Goal: Task Accomplishment & Management: Manage account settings

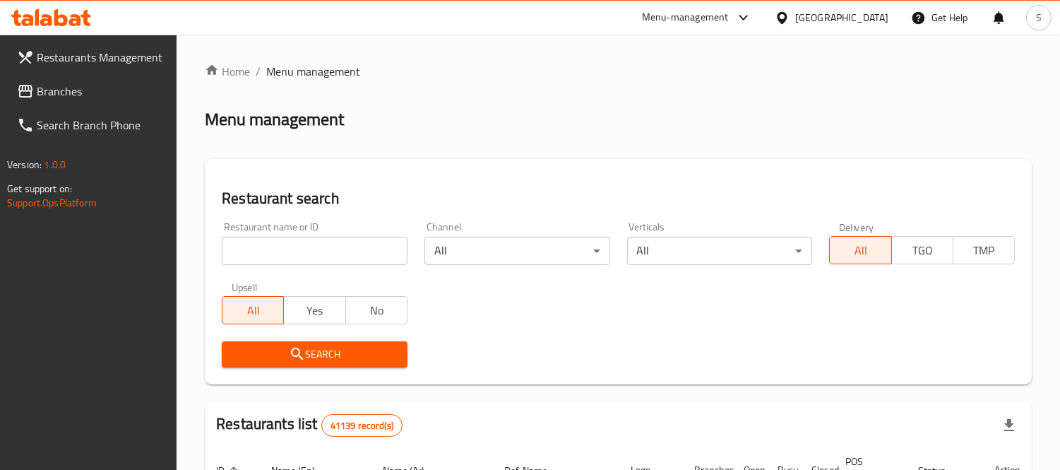
click at [288, 248] on input "search" at bounding box center [315, 251] width 186 height 28
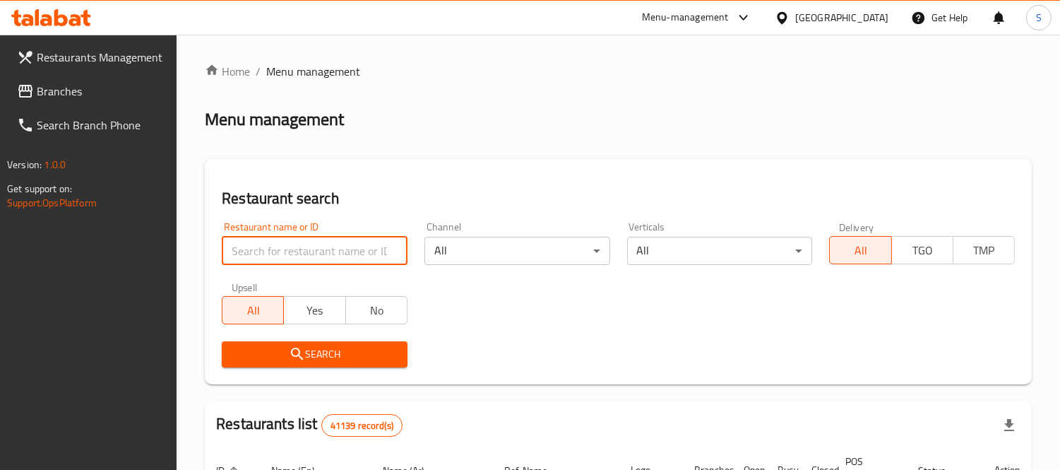
paste input "2919"
type input "2919"
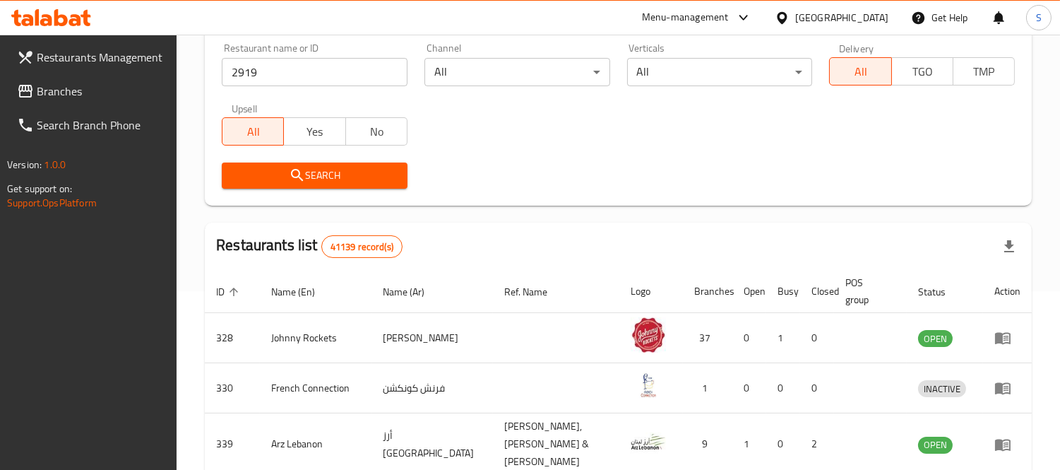
scroll to position [78, 0]
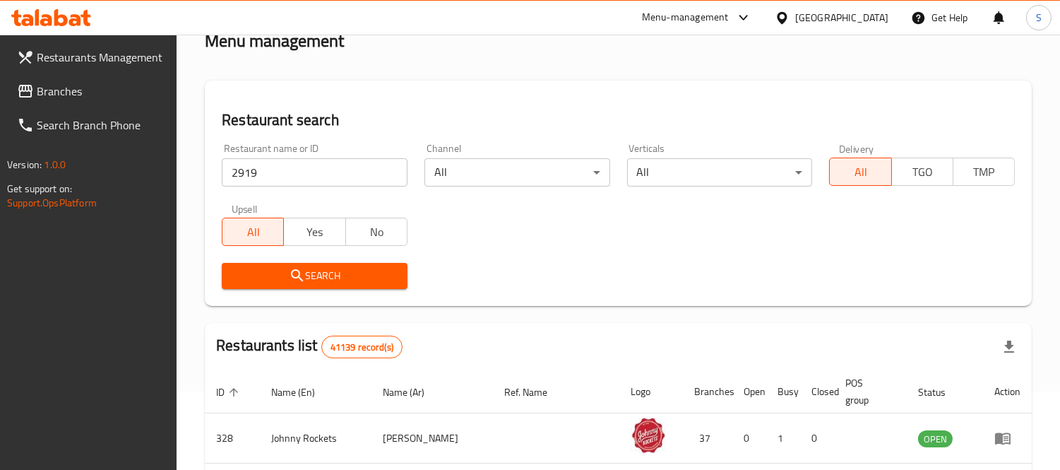
click at [350, 171] on input "2919" at bounding box center [315, 172] width 186 height 28
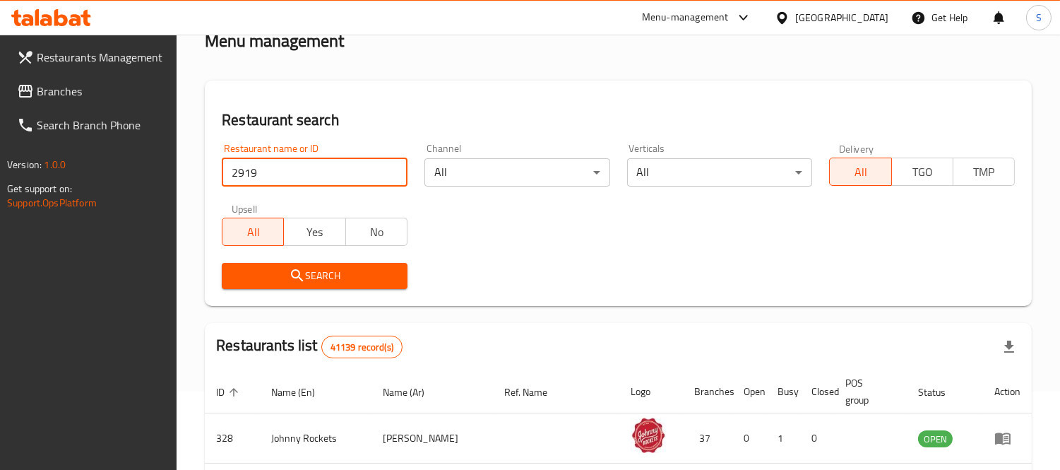
click button "Search" at bounding box center [315, 276] width 186 height 26
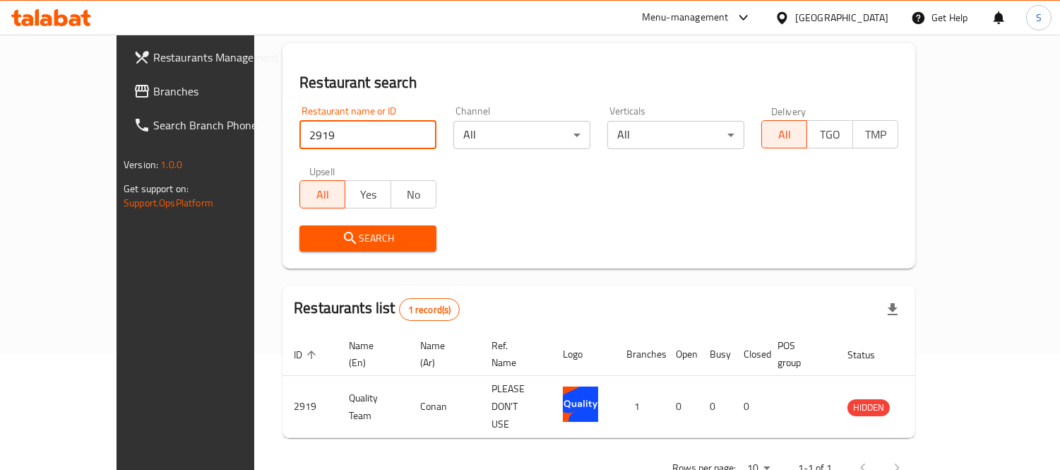
scroll to position [132, 0]
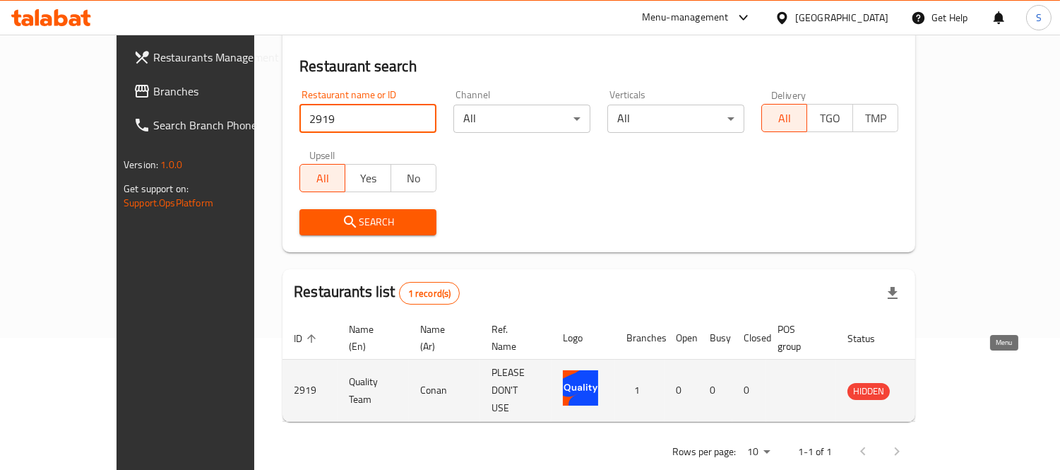
click at [938, 382] on icon "enhanced table" at bounding box center [929, 390] width 17 height 17
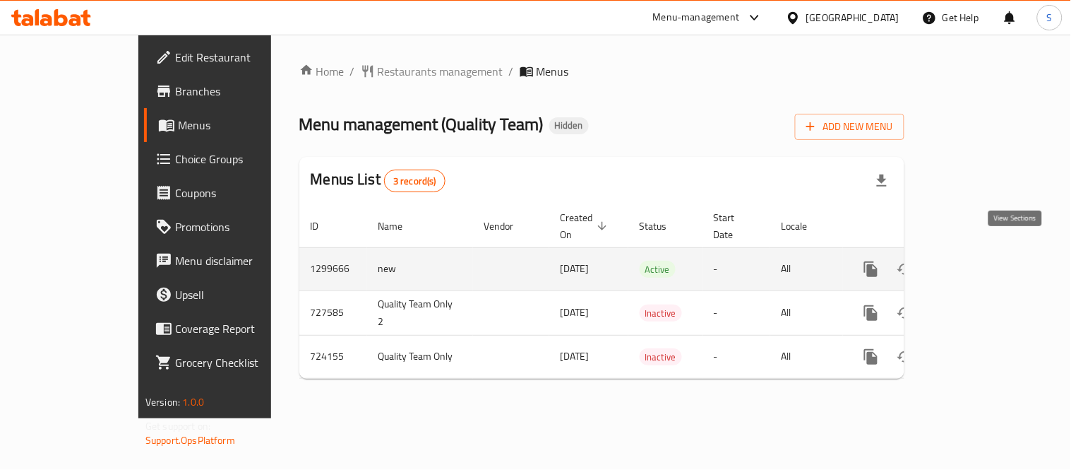
click at [981, 261] on icon "enhanced table" at bounding box center [972, 269] width 17 height 17
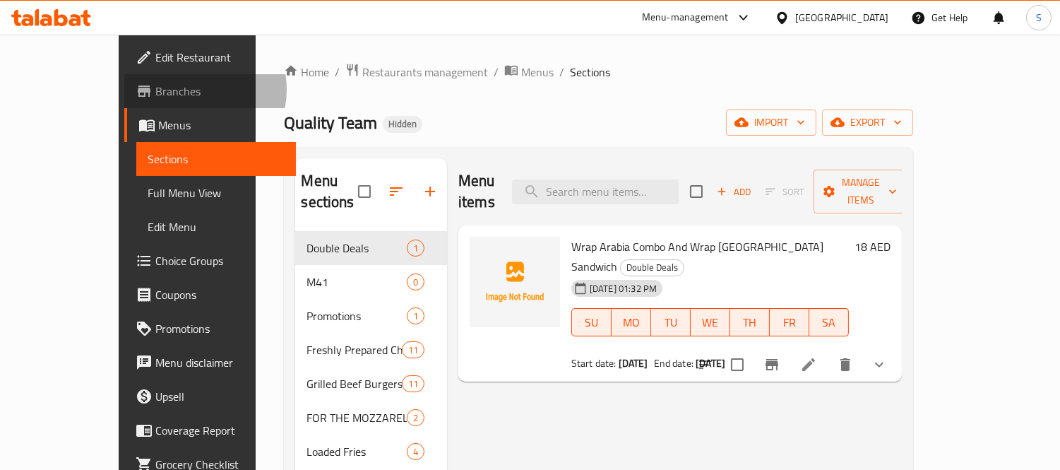
click at [155, 90] on span "Branches" at bounding box center [219, 91] width 129 height 17
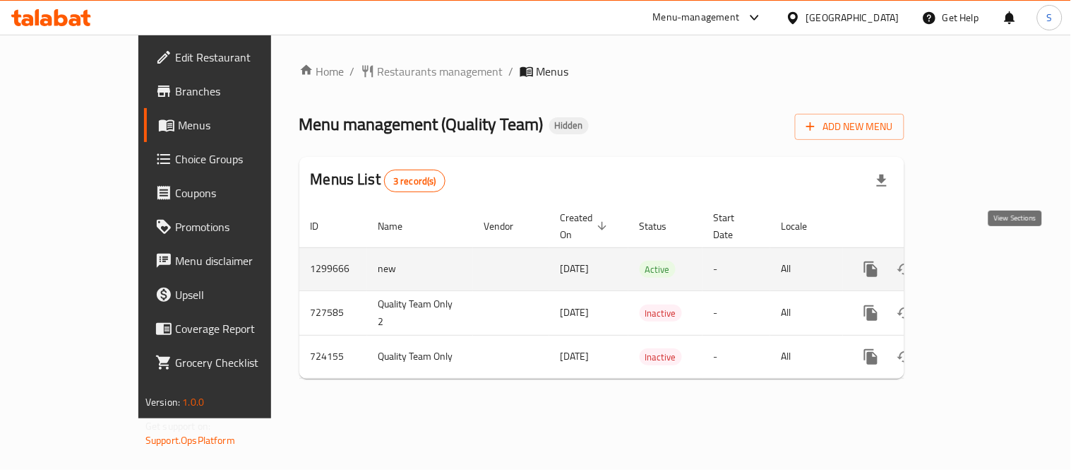
click at [981, 261] on icon "enhanced table" at bounding box center [972, 269] width 17 height 17
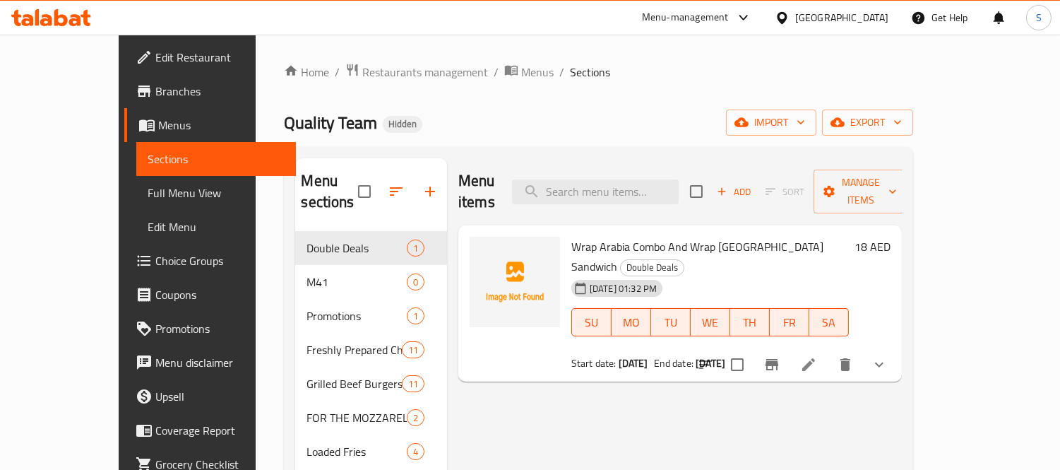
click at [462, 134] on div "Quality Team Hidden import export" at bounding box center [598, 122] width 628 height 26
click at [155, 93] on span "Branches" at bounding box center [219, 91] width 129 height 17
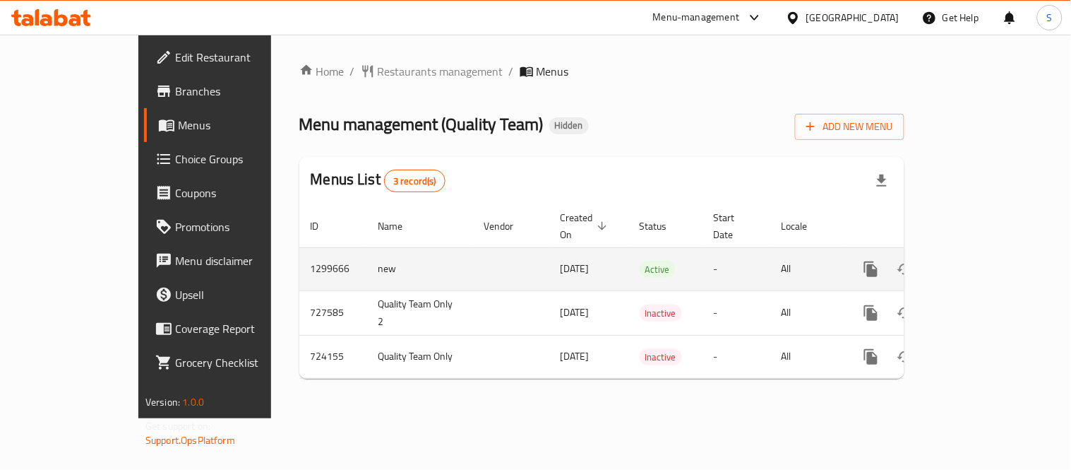
click at [990, 256] on link "enhanced table" at bounding box center [973, 269] width 34 height 34
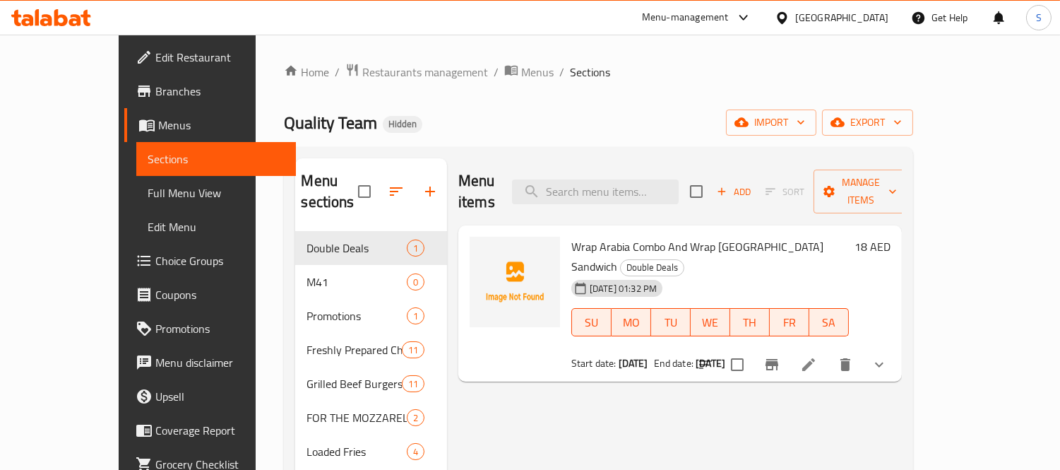
click at [540, 131] on div "Quality Team Hidden import export" at bounding box center [598, 122] width 628 height 26
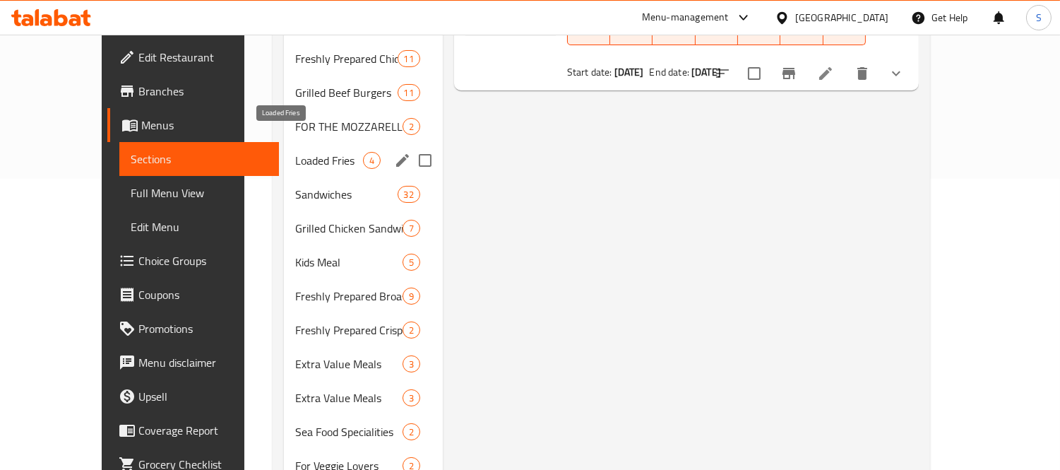
scroll to position [263, 0]
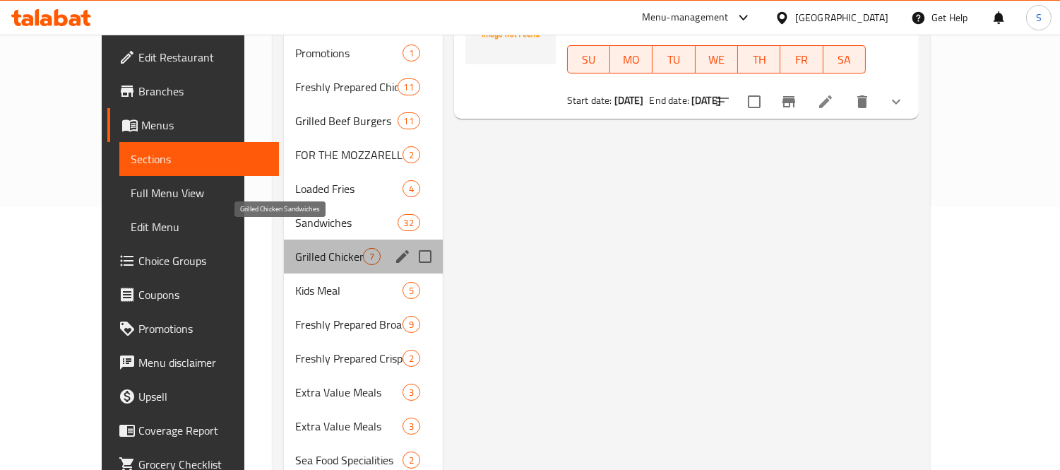
click at [313, 248] on span "Grilled Chicken Sandwiches" at bounding box center [329, 256] width 68 height 17
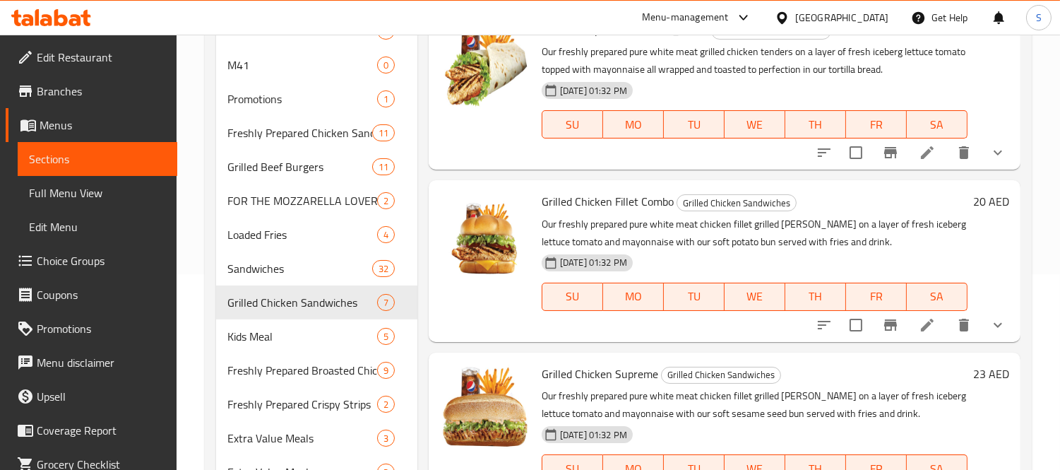
scroll to position [106, 0]
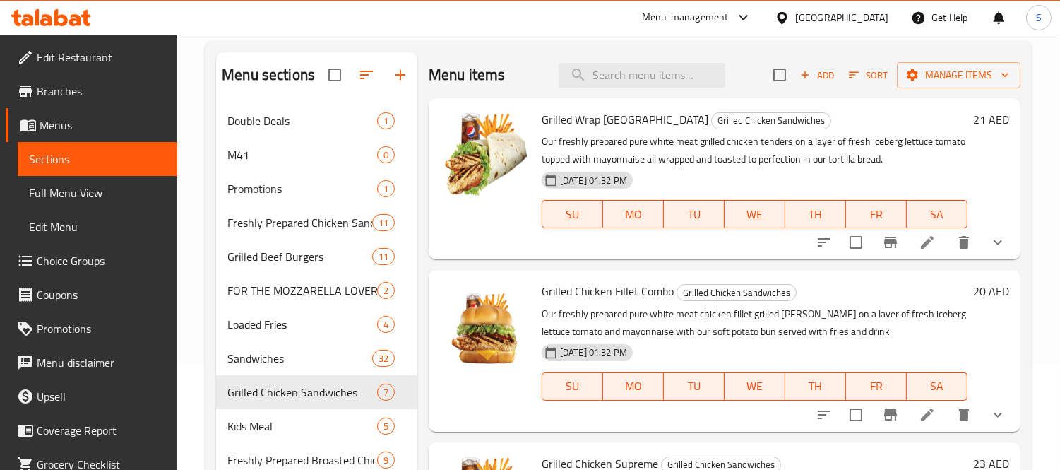
click at [86, 96] on span "Branches" at bounding box center [101, 91] width 129 height 17
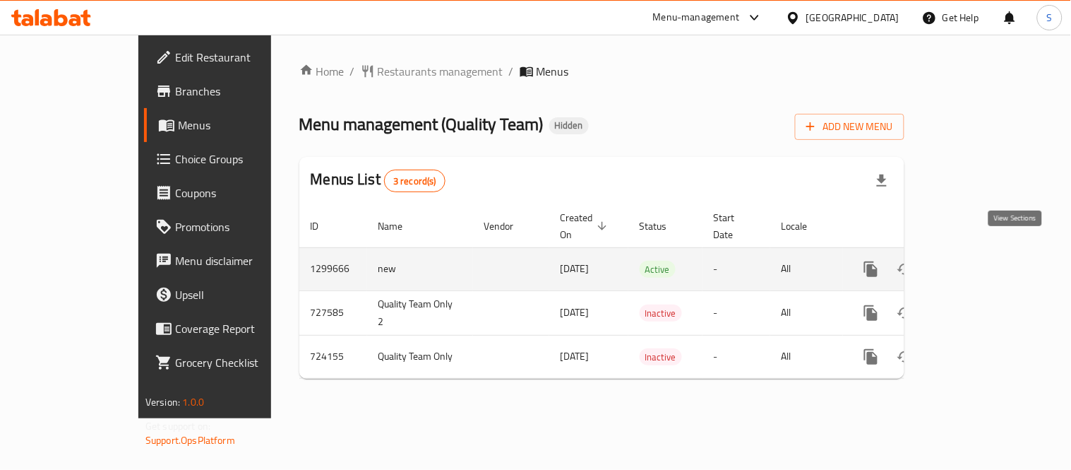
click at [979, 263] on icon "enhanced table" at bounding box center [973, 269] width 13 height 13
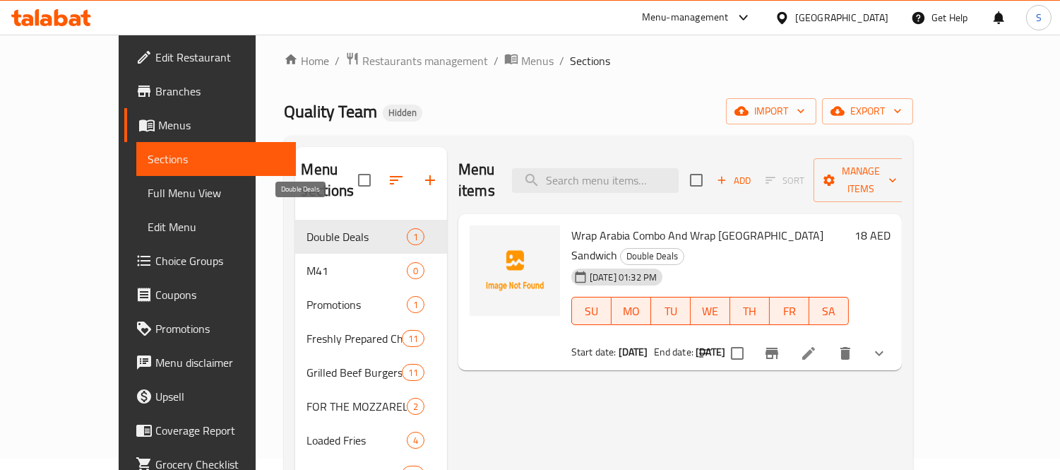
scroll to position [157, 0]
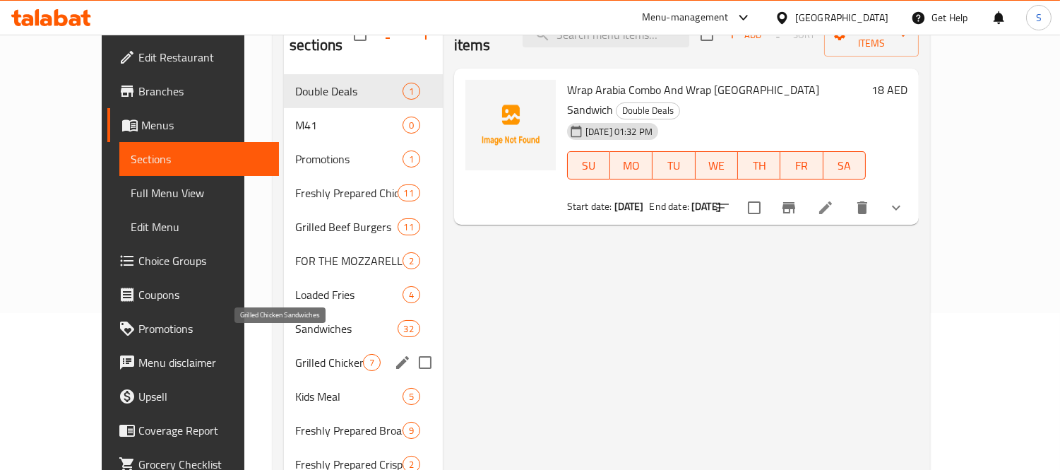
click at [312, 354] on span "Grilled Chicken Sandwiches" at bounding box center [329, 362] width 68 height 17
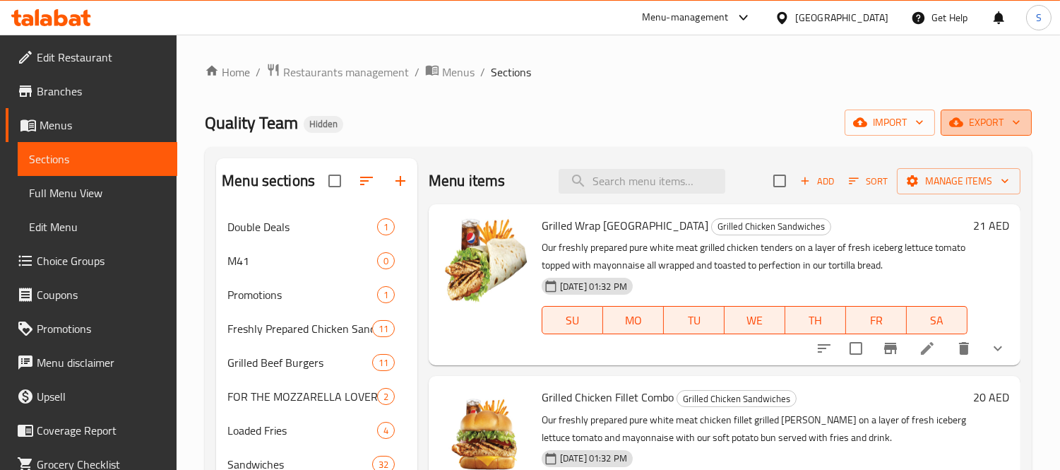
click at [967, 120] on span "export" at bounding box center [986, 123] width 68 height 18
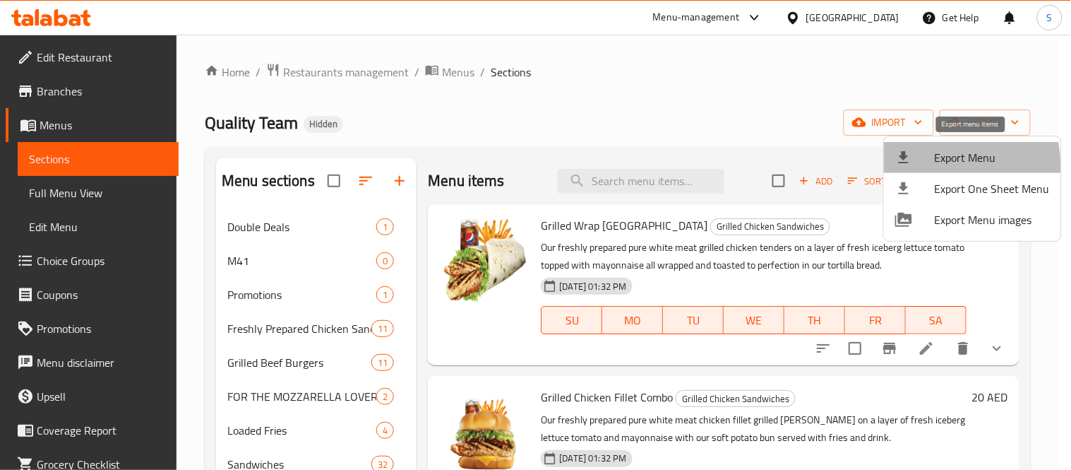
click at [931, 166] on li "Export Menu" at bounding box center [972, 157] width 177 height 31
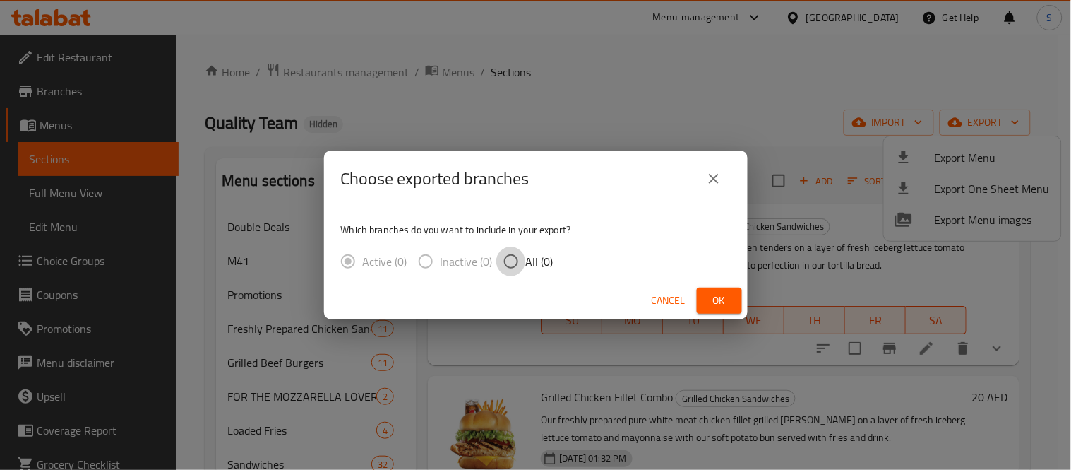
click at [508, 259] on input "All (0)" at bounding box center [511, 261] width 30 height 30
radio input "true"
click at [722, 301] on span "Ok" at bounding box center [719, 301] width 23 height 18
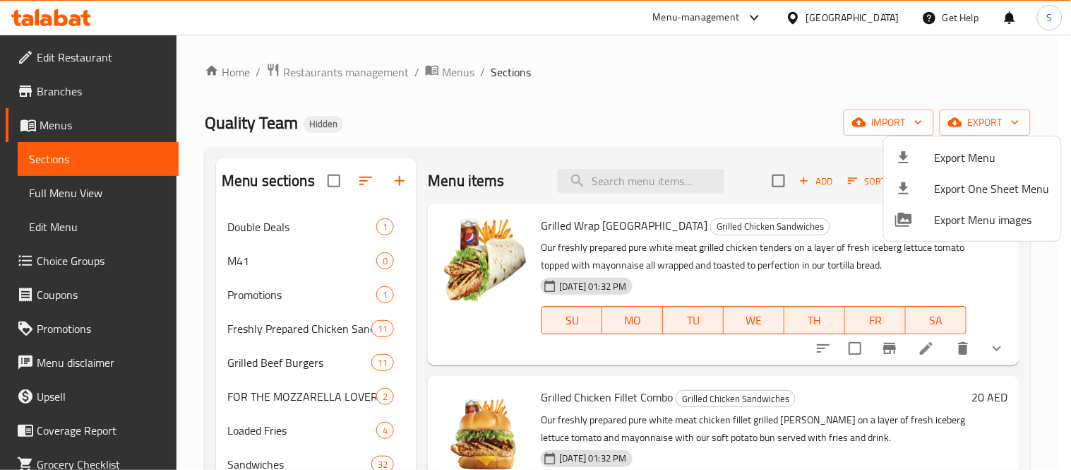
click at [657, 224] on div at bounding box center [535, 235] width 1071 height 470
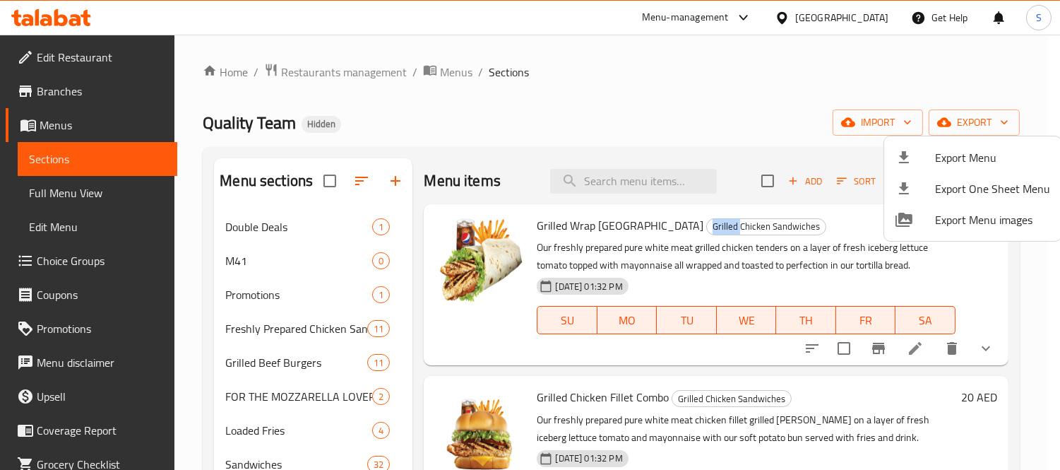
click at [707, 224] on span "Grilled Chicken Sandwiches" at bounding box center [766, 226] width 119 height 16
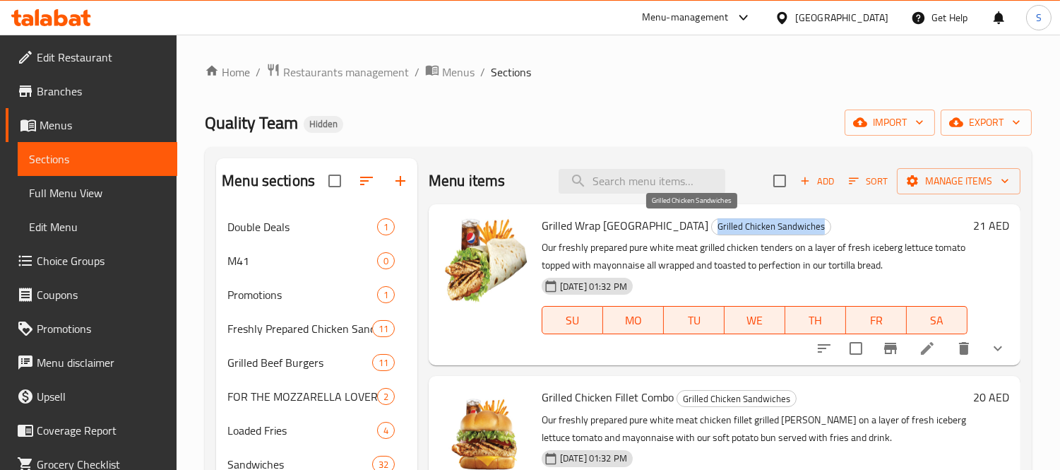
click at [712, 224] on span "Grilled Chicken Sandwiches" at bounding box center [771, 226] width 119 height 16
copy span "Grilled Chicken Sandwiches"
click at [921, 353] on icon at bounding box center [927, 348] width 17 height 17
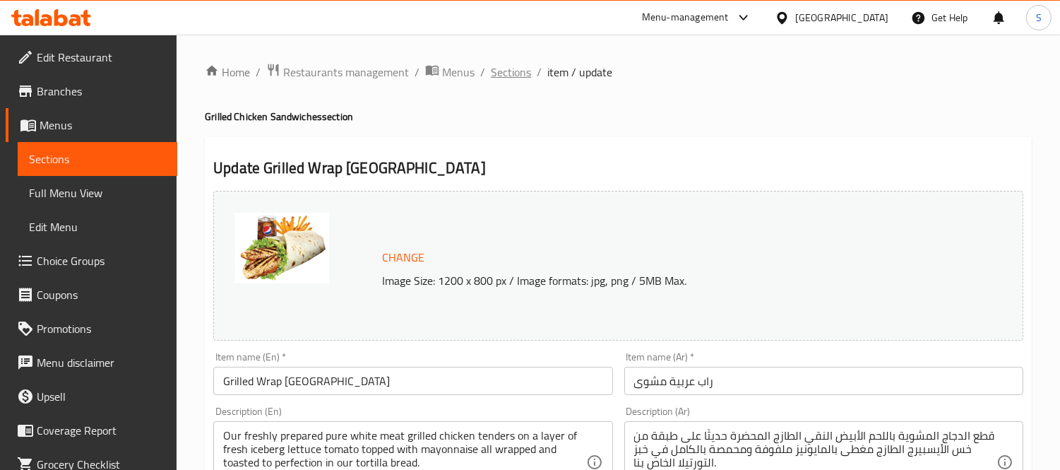
click at [501, 66] on span "Sections" at bounding box center [511, 72] width 40 height 17
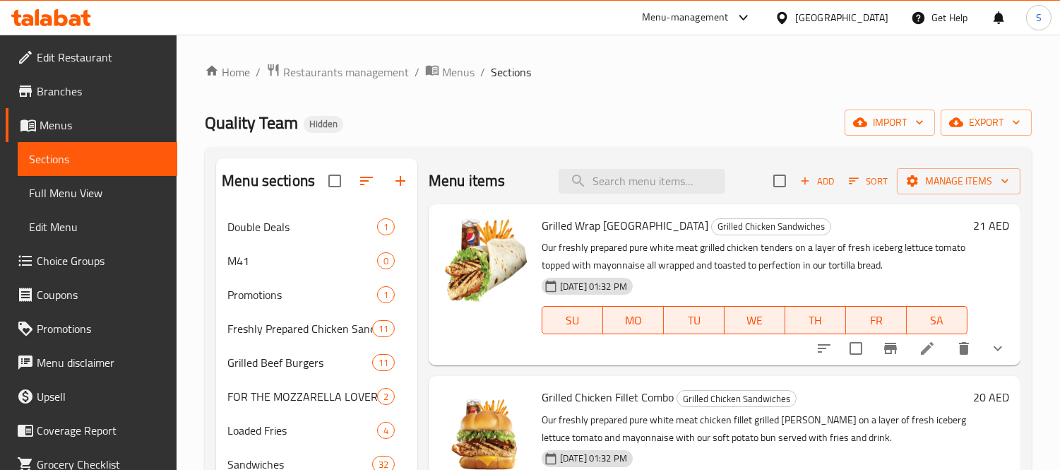
click at [92, 88] on span "Branches" at bounding box center [101, 91] width 129 height 17
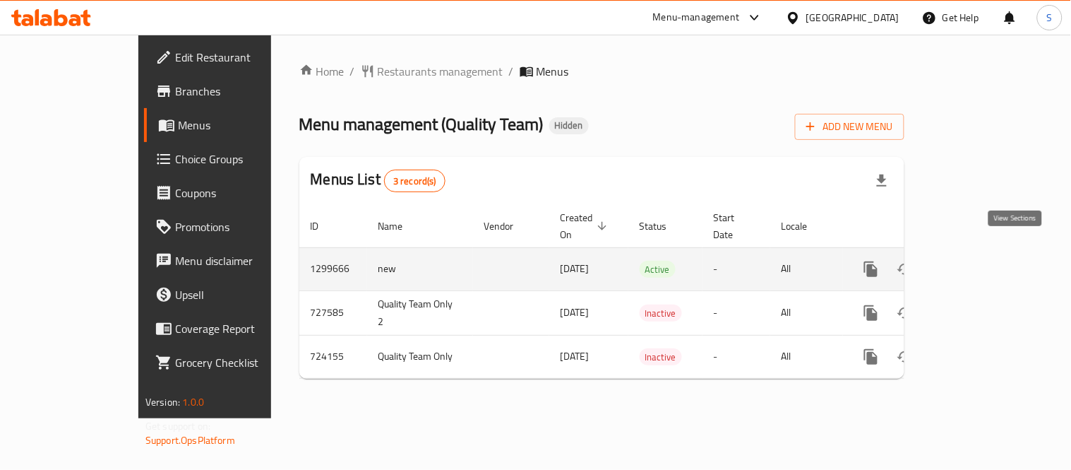
click at [981, 261] on icon "enhanced table" at bounding box center [972, 269] width 17 height 17
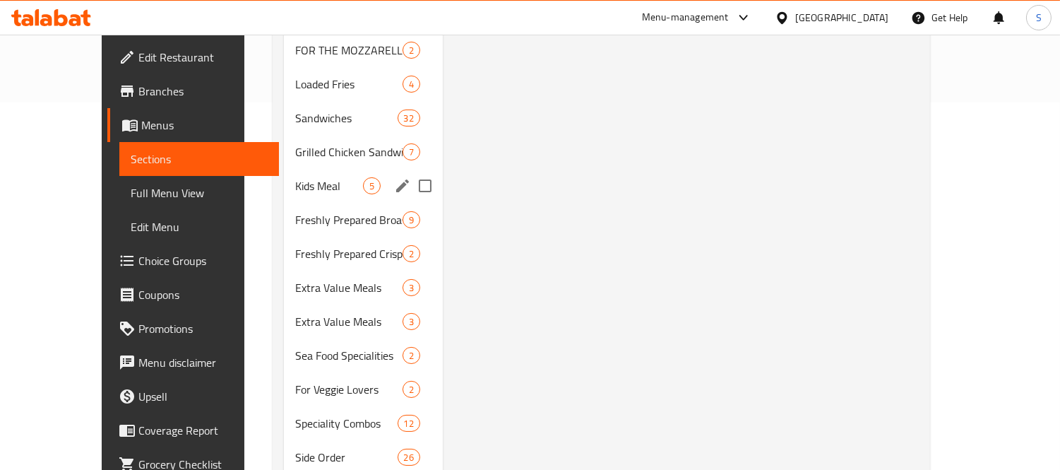
scroll to position [340, 0]
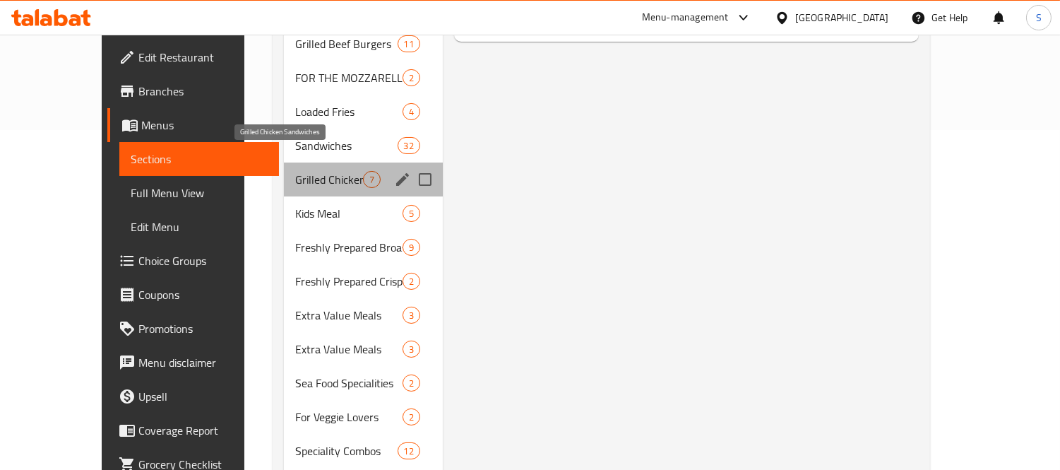
click at [299, 171] on span "Grilled Chicken Sandwiches" at bounding box center [329, 179] width 68 height 17
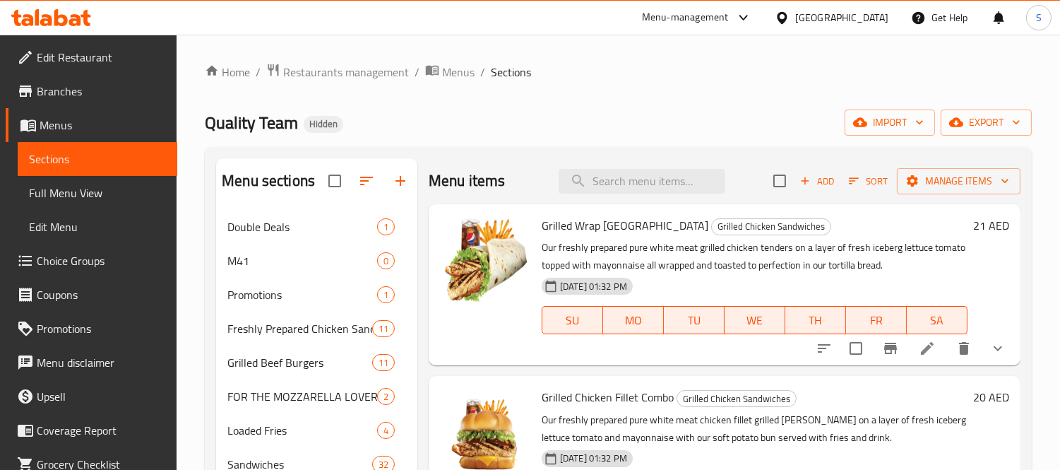
click at [443, 319] on div at bounding box center [485, 285] width 102 height 150
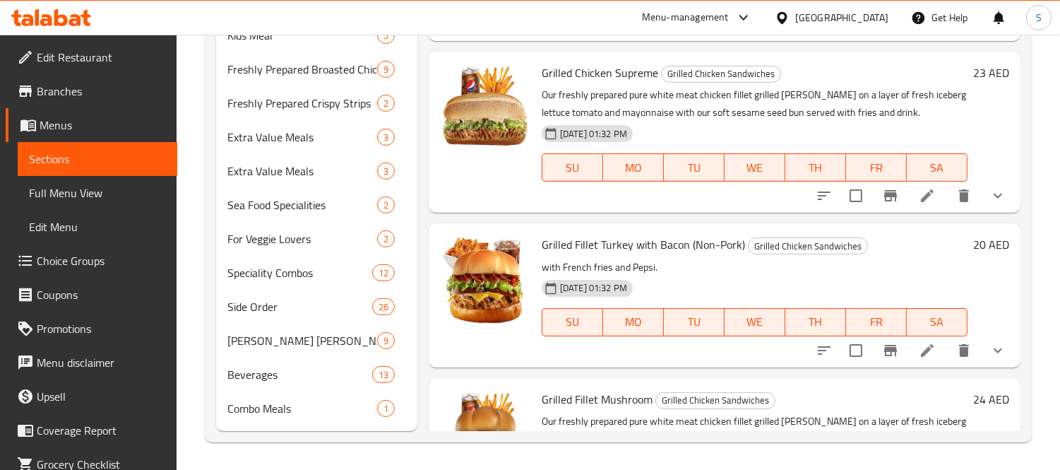
scroll to position [452, 0]
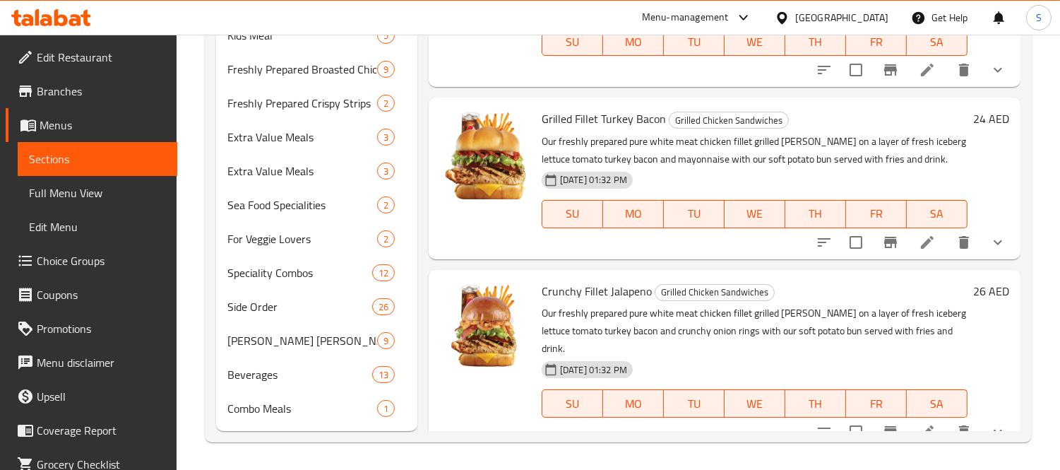
click at [420, 227] on div "Menu items Add Sort Manage items Grilled Wrap Arabia Grilled Chicken Sandwiches…" at bounding box center [718, 46] width 603 height 769
click at [445, 353] on img at bounding box center [485, 326] width 90 height 90
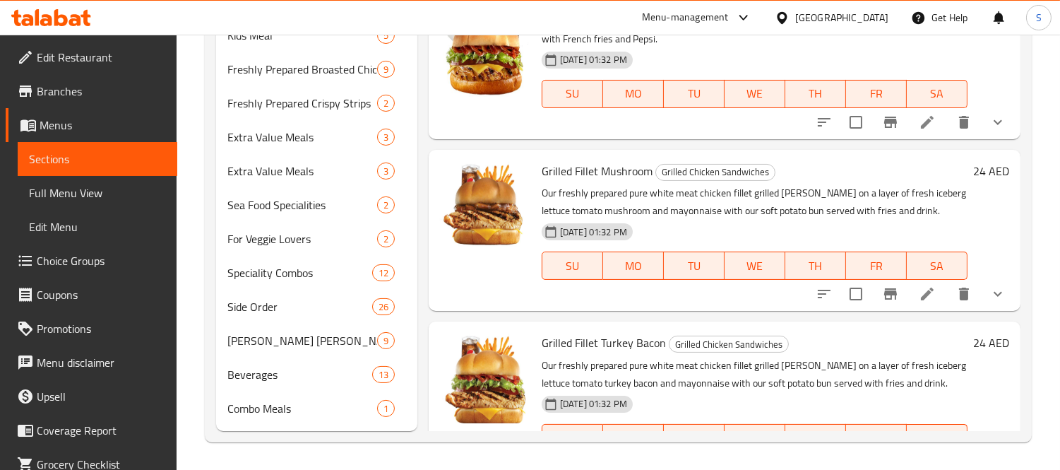
scroll to position [216, 0]
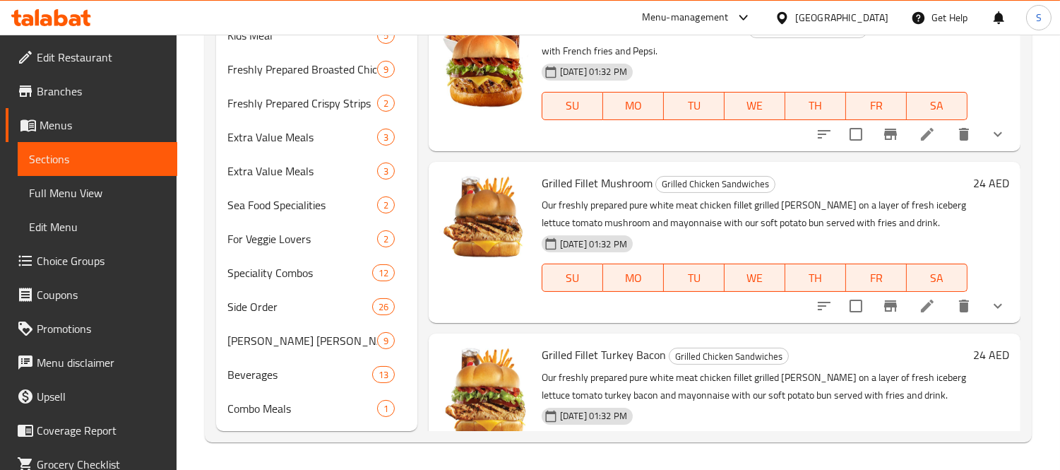
click at [458, 287] on div at bounding box center [485, 242] width 102 height 150
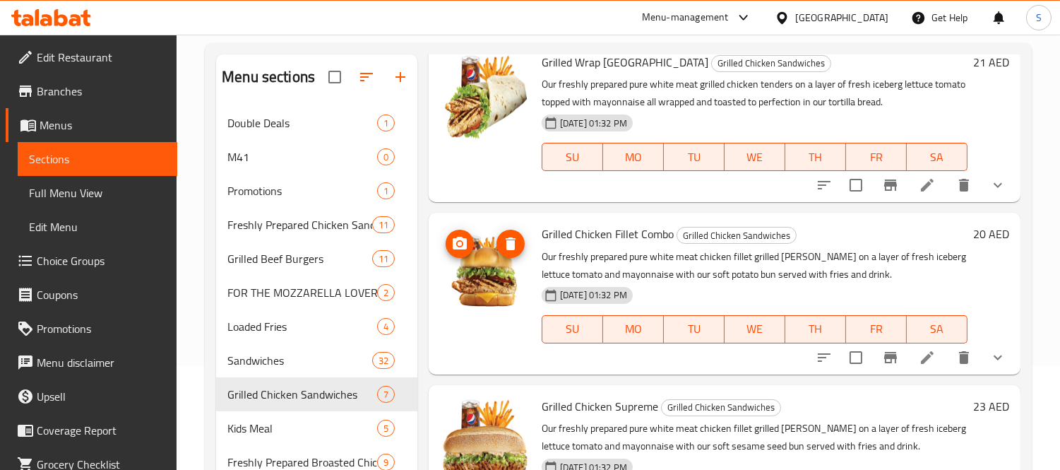
scroll to position [157, 0]
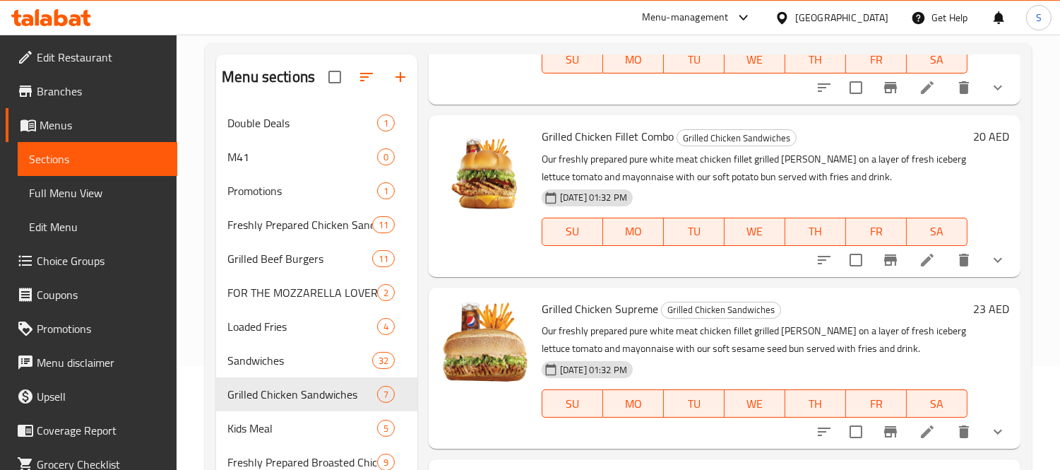
click at [431, 279] on div "Menu items Add Sort Manage items Grilled Wrap Arabia Grilled Chicken Sandwiches…" at bounding box center [718, 438] width 603 height 769
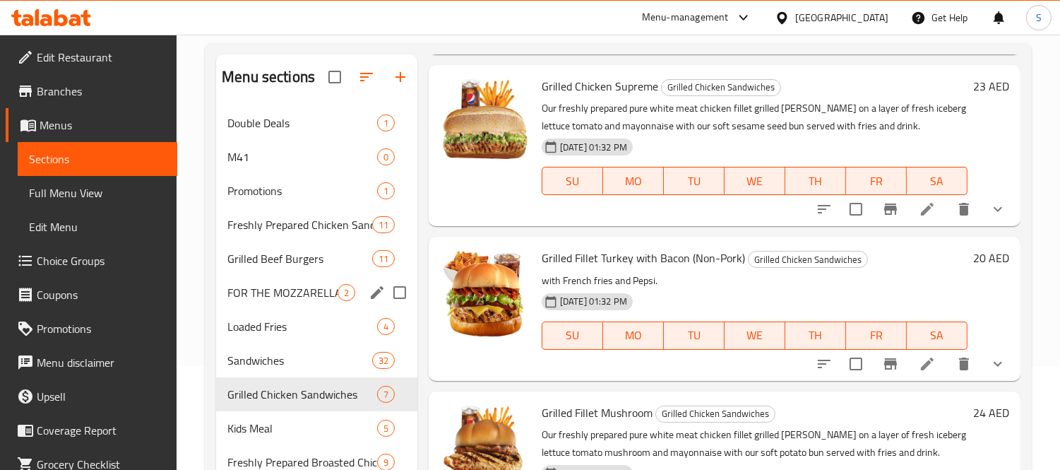
scroll to position [392, 0]
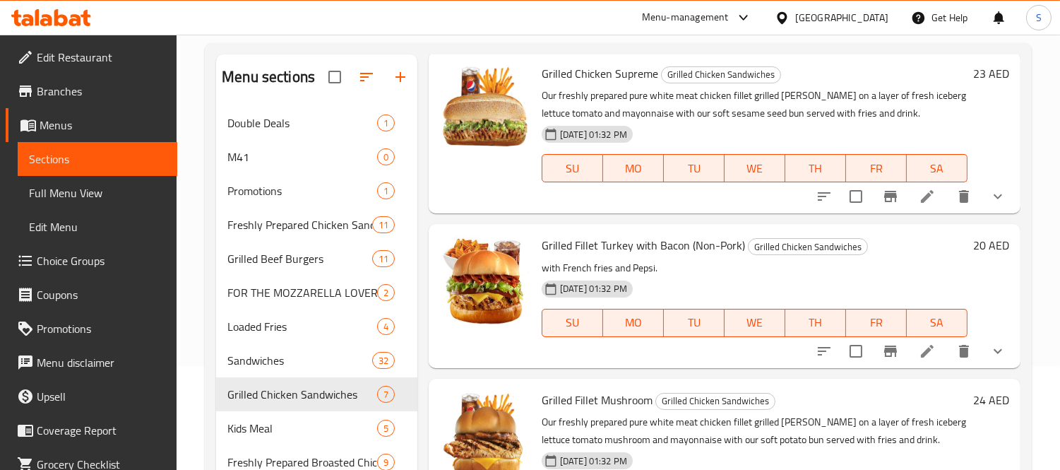
click at [431, 311] on div "Grilled Fillet Turkey with Bacon (Non-Pork) Grilled Chicken Sandwiches with Fre…" at bounding box center [725, 295] width 592 height 143
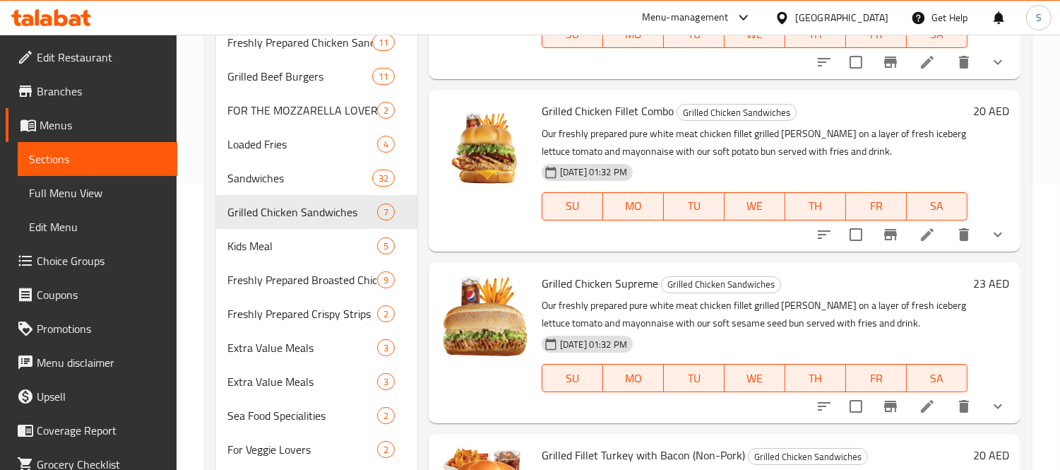
scroll to position [313, 0]
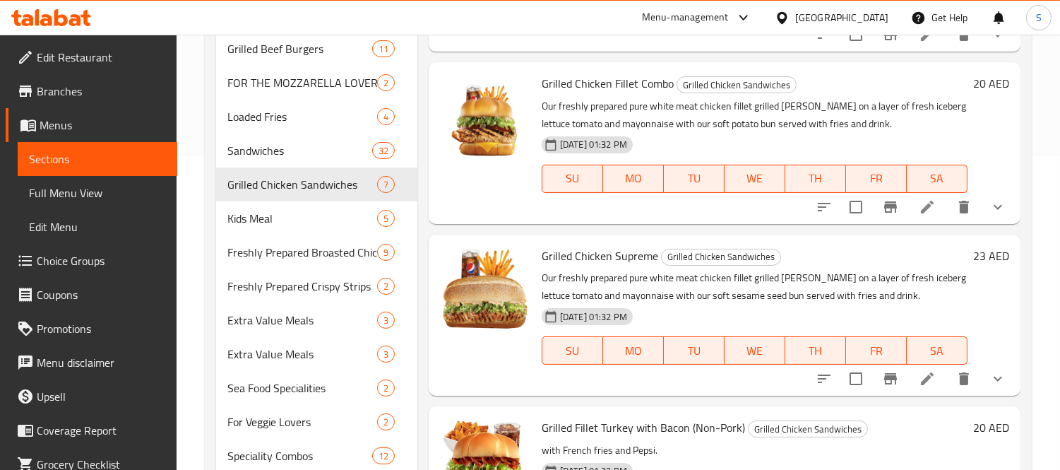
click at [580, 256] on span "Grilled Chicken Supreme" at bounding box center [600, 255] width 117 height 21
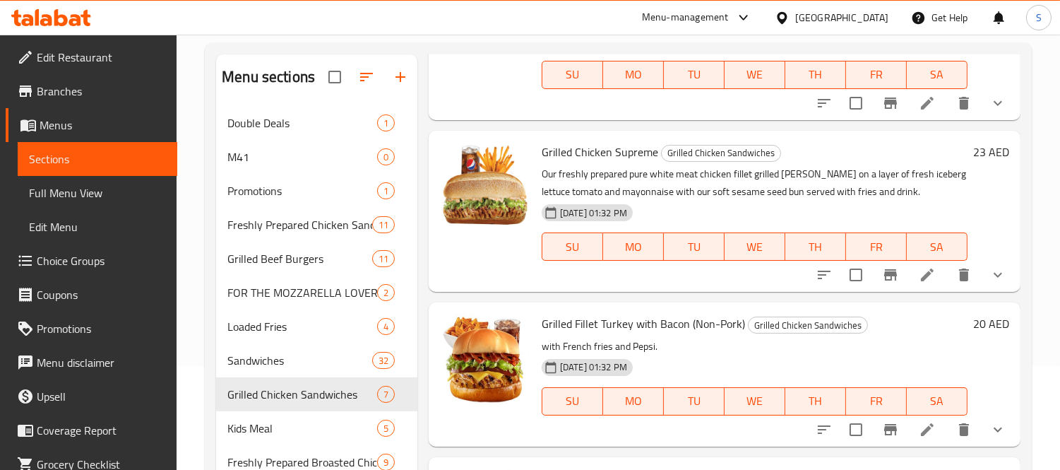
click at [816, 143] on h6 "Grilled Chicken Supreme Grilled Chicken Sandwiches" at bounding box center [755, 152] width 426 height 20
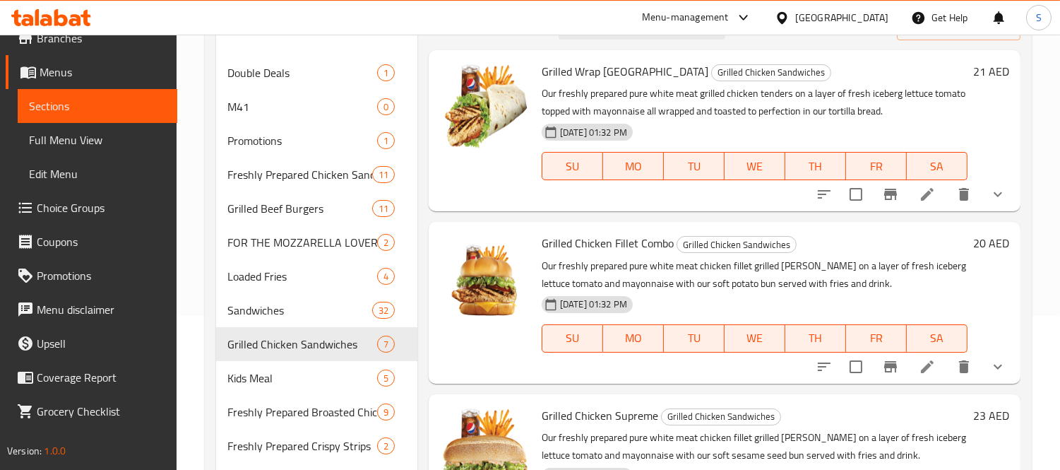
scroll to position [78, 0]
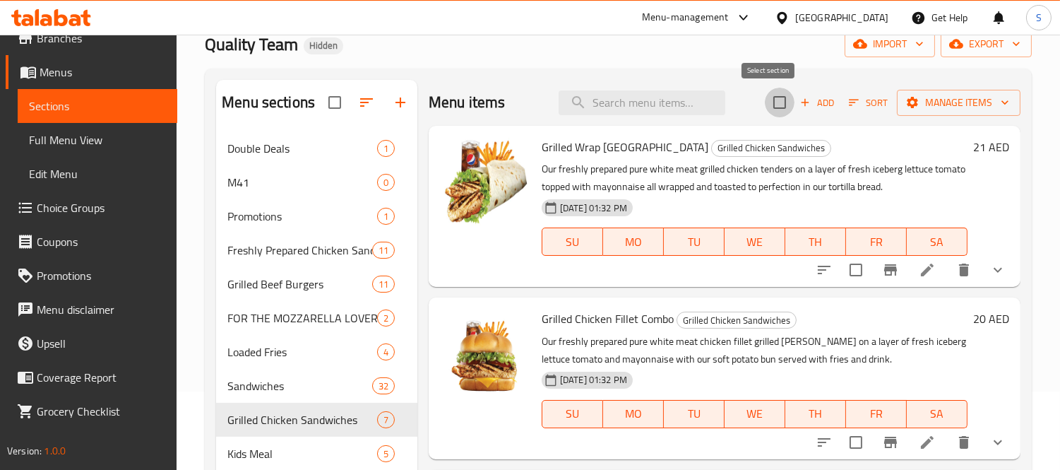
click at [765, 102] on input "checkbox" at bounding box center [780, 103] width 30 height 30
checkbox input "true"
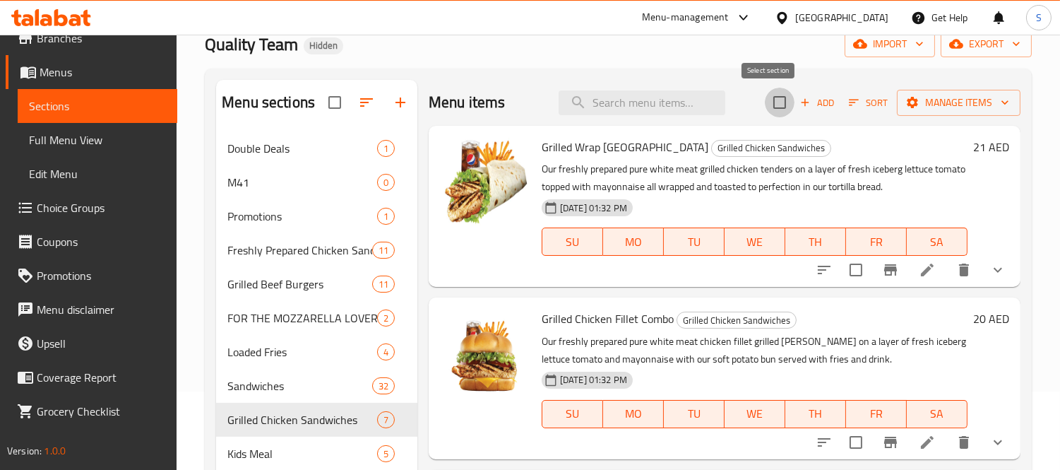
checkbox input "true"
click at [767, 110] on input "checkbox" at bounding box center [780, 103] width 30 height 30
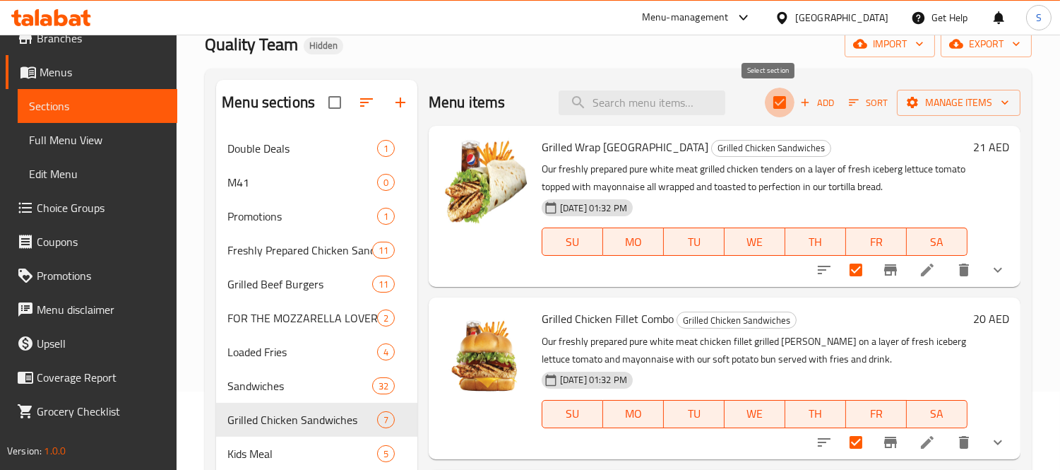
checkbox input "false"
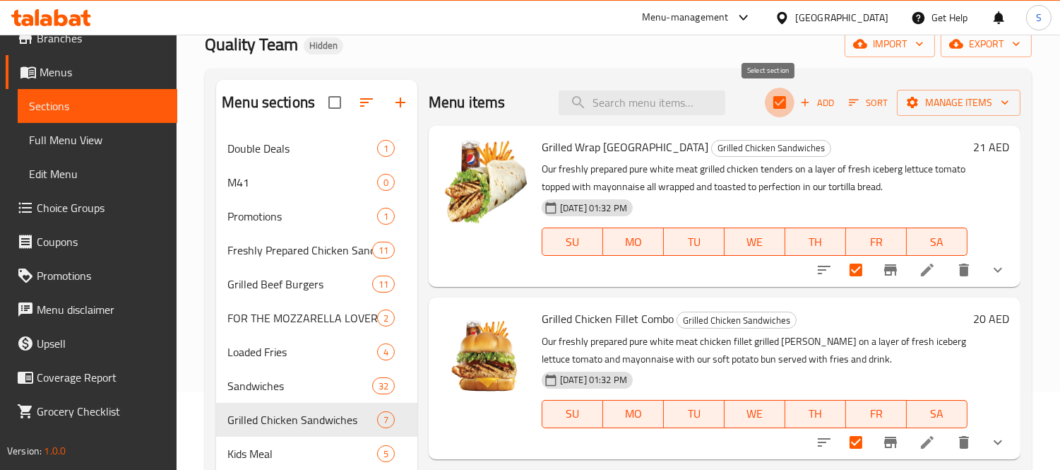
checkbox input "false"
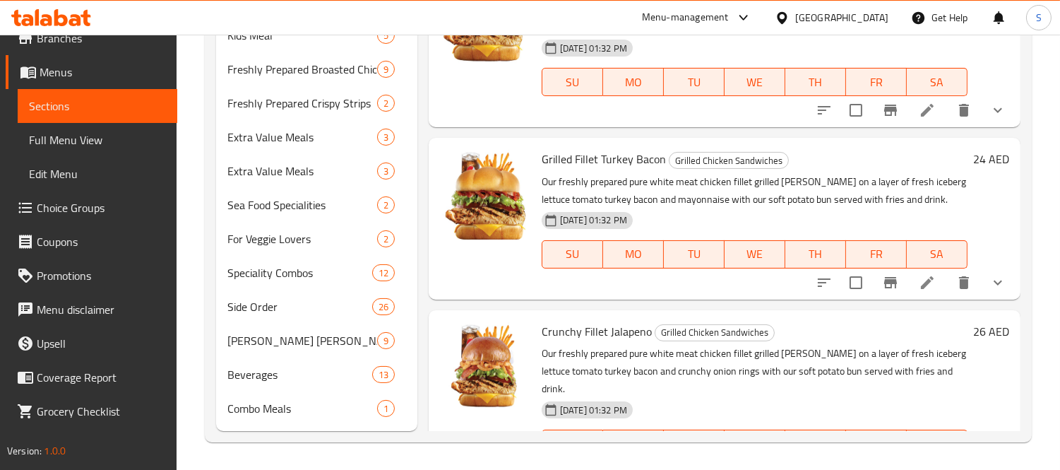
scroll to position [373, 0]
